Goal: Task Accomplishment & Management: Use online tool/utility

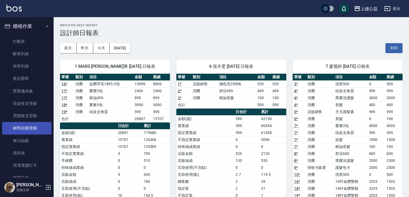
click at [7, 41] on link "打帳單" at bounding box center [26, 41] width 49 height 12
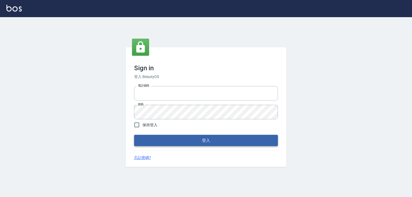
type input "0979268866"
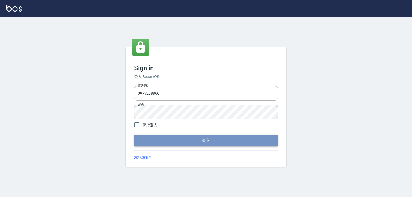
click at [209, 144] on button "登入" at bounding box center [206, 140] width 144 height 11
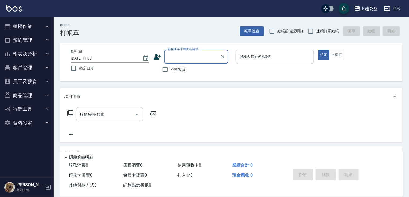
click at [24, 24] on button "櫃檯作業" at bounding box center [26, 26] width 49 height 14
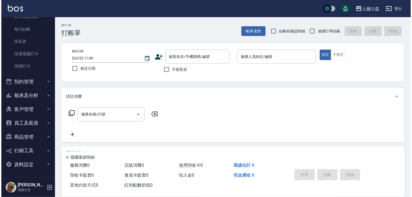
scroll to position [111, 0]
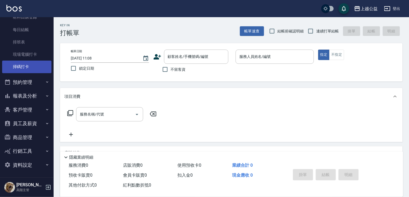
click at [28, 69] on link "掃碼打卡" at bounding box center [26, 67] width 49 height 12
